Goal: Task Accomplishment & Management: Manage account settings

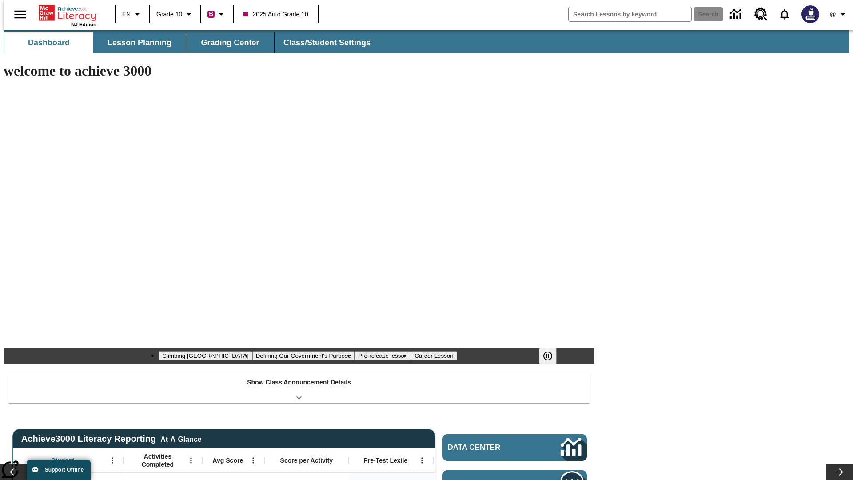
click at [227, 43] on span "Grading Center" at bounding box center [230, 43] width 58 height 10
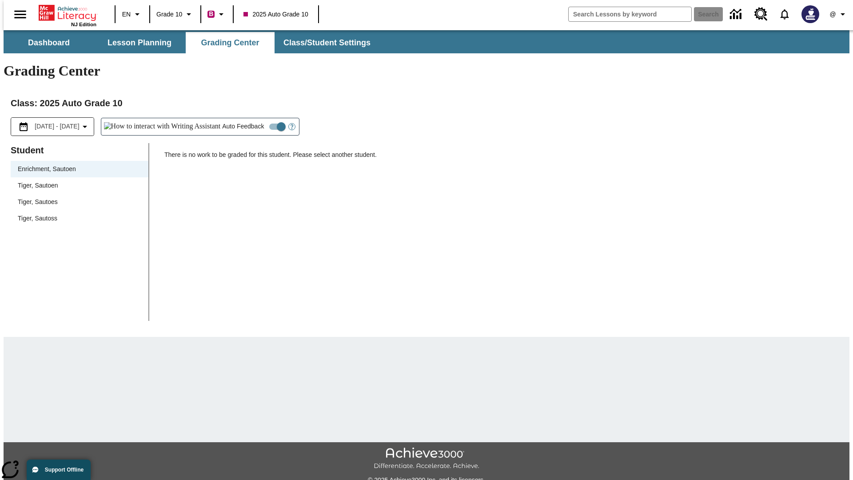
click at [76, 181] on div "Tiger, Sautoen" at bounding box center [80, 185] width 124 height 9
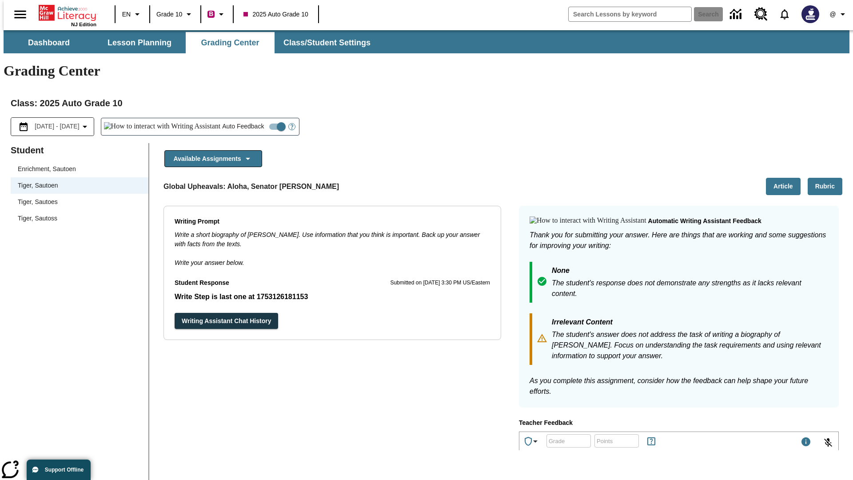
scroll to position [154, 0]
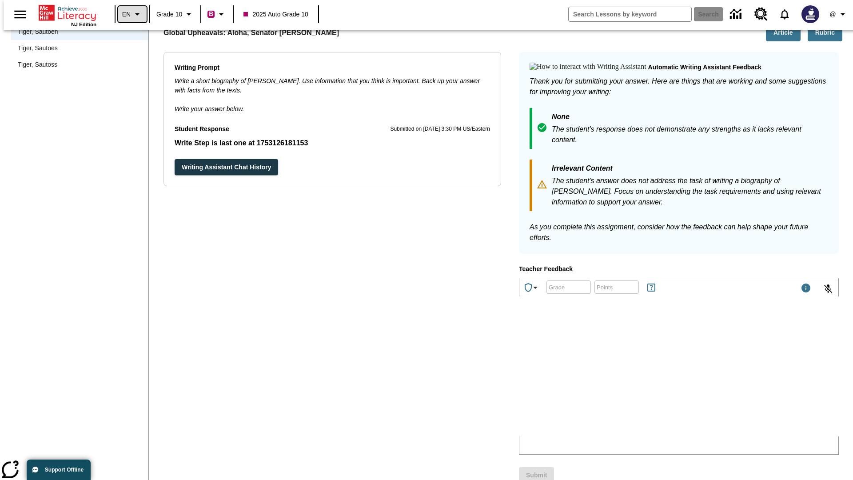
click at [132, 14] on icon "Language: EN, Select a language" at bounding box center [137, 14] width 11 height 11
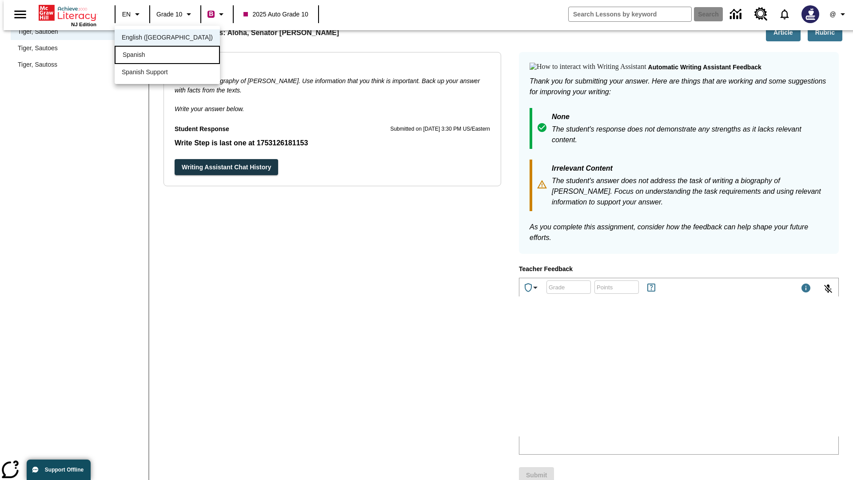
click at [148, 56] on div "Spanish" at bounding box center [167, 55] width 105 height 18
